Goal: Navigation & Orientation: Find specific page/section

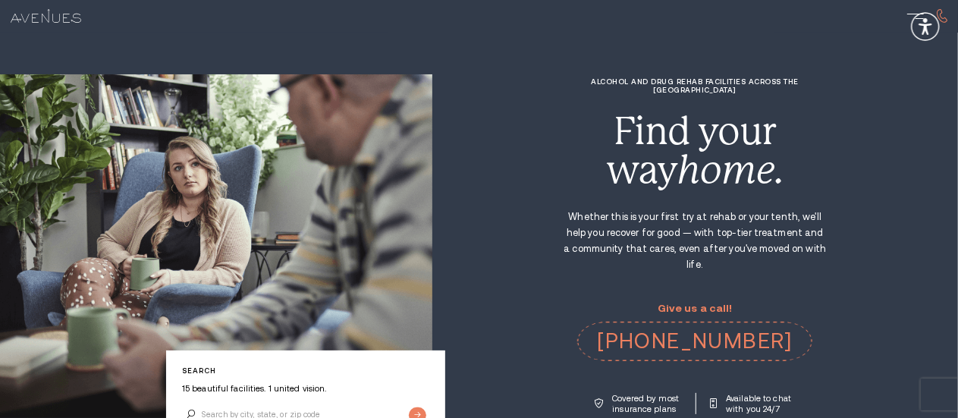
click at [0, 0] on img at bounding box center [0, 0] width 0 height 0
